Goal: Task Accomplishment & Management: Manage account settings

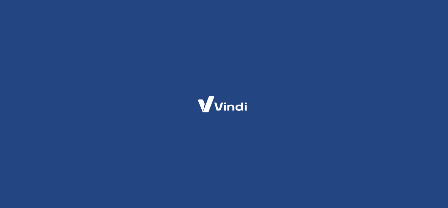
click at [306, 86] on div at bounding box center [224, 104] width 448 height 208
